Goal: Check status: Check status

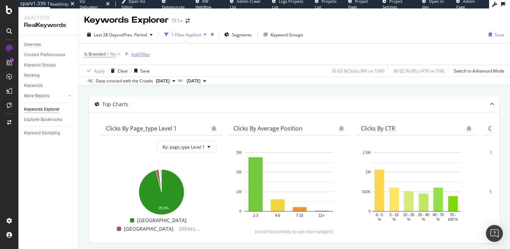
click at [142, 56] on div "Add Filter" at bounding box center [140, 54] width 19 height 6
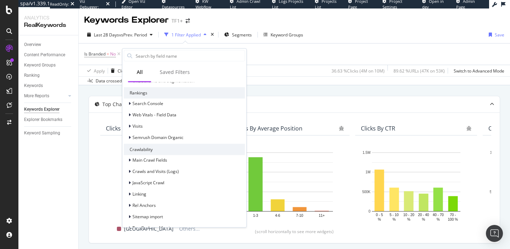
scroll to position [77, 0]
click at [156, 132] on div "Semrush Domain Organic" at bounding box center [184, 136] width 121 height 10
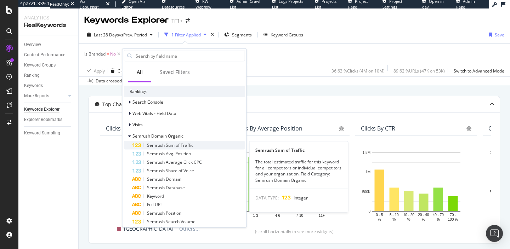
click at [162, 145] on span "Semrush Sum of Traffic" at bounding box center [170, 145] width 46 height 6
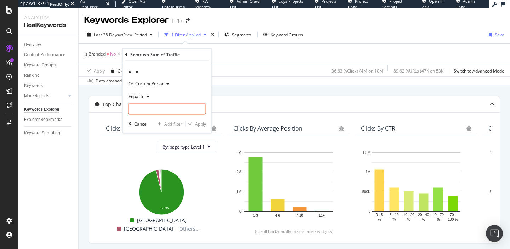
click at [138, 73] on div "All" at bounding box center [167, 72] width 78 height 11
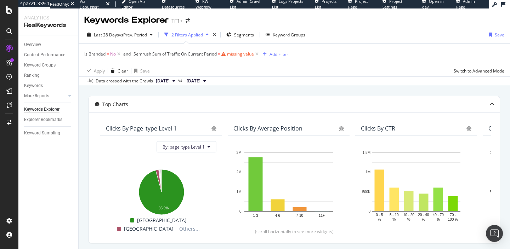
click at [254, 60] on div "Is Branded = No and Semrush Sum of Traffic On Current Period = missing value Ad…" at bounding box center [294, 54] width 420 height 21
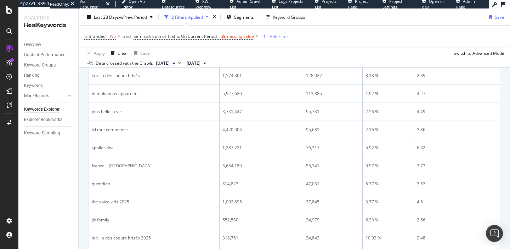
scroll to position [0, 0]
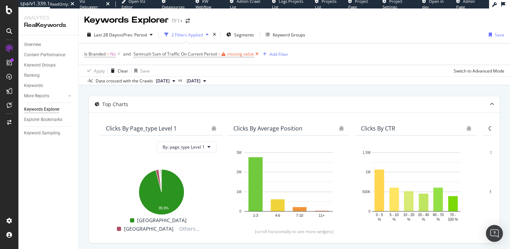
click at [254, 54] on icon at bounding box center [257, 54] width 6 height 7
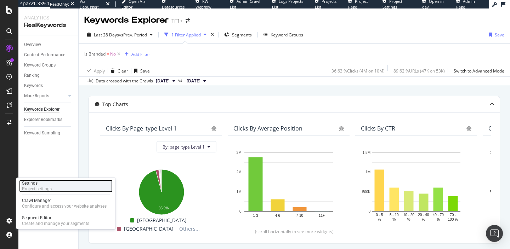
click at [41, 186] on div "Project settings" at bounding box center [37, 189] width 30 height 6
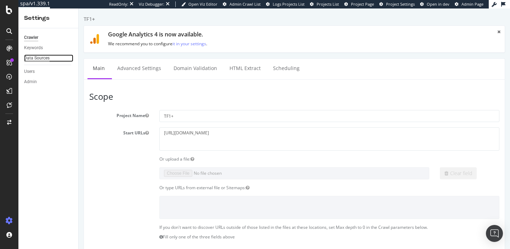
click at [35, 55] on div "Data Sources" at bounding box center [36, 58] width 25 height 7
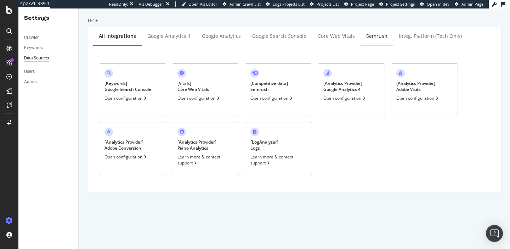
click at [372, 41] on div "Semrush" at bounding box center [376, 36] width 33 height 19
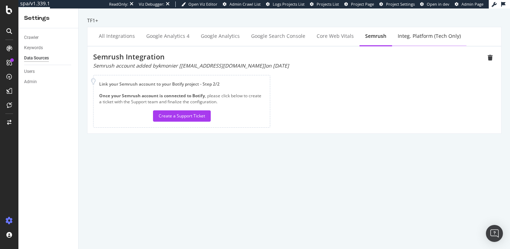
click at [418, 42] on div "Integ. Platform (tech only)" at bounding box center [429, 36] width 74 height 19
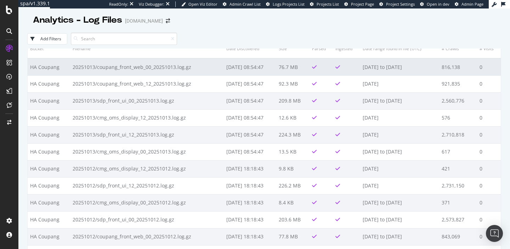
scroll to position [11, 0]
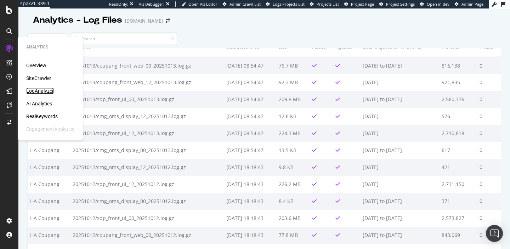
click at [46, 92] on div "LogAnalyzer" at bounding box center [40, 90] width 28 height 7
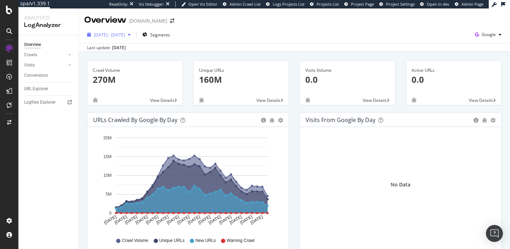
click at [125, 38] on div "[DATE] - [DATE]" at bounding box center [109, 35] width 31 height 6
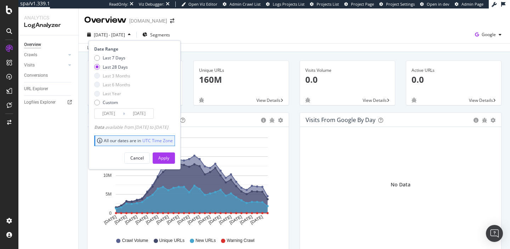
click at [246, 32] on div "[DATE] - [DATE] Segments Date Range Last 7 Days Last 28 Days Last 3 Months Last…" at bounding box center [294, 36] width 431 height 14
